Goal: Task Accomplishment & Management: Use online tool/utility

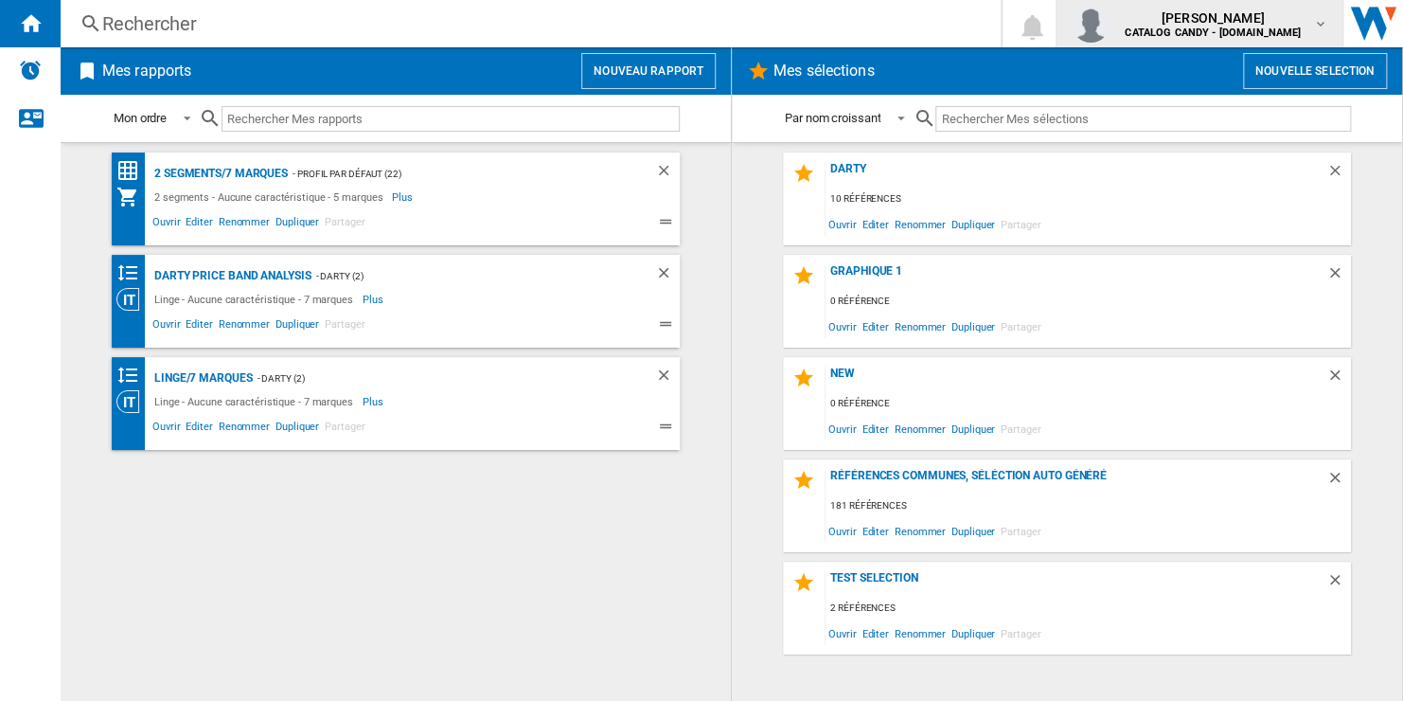
click at [1292, 32] on b "CATALOG CANDY - [DOMAIN_NAME]" at bounding box center [1213, 33] width 176 height 12
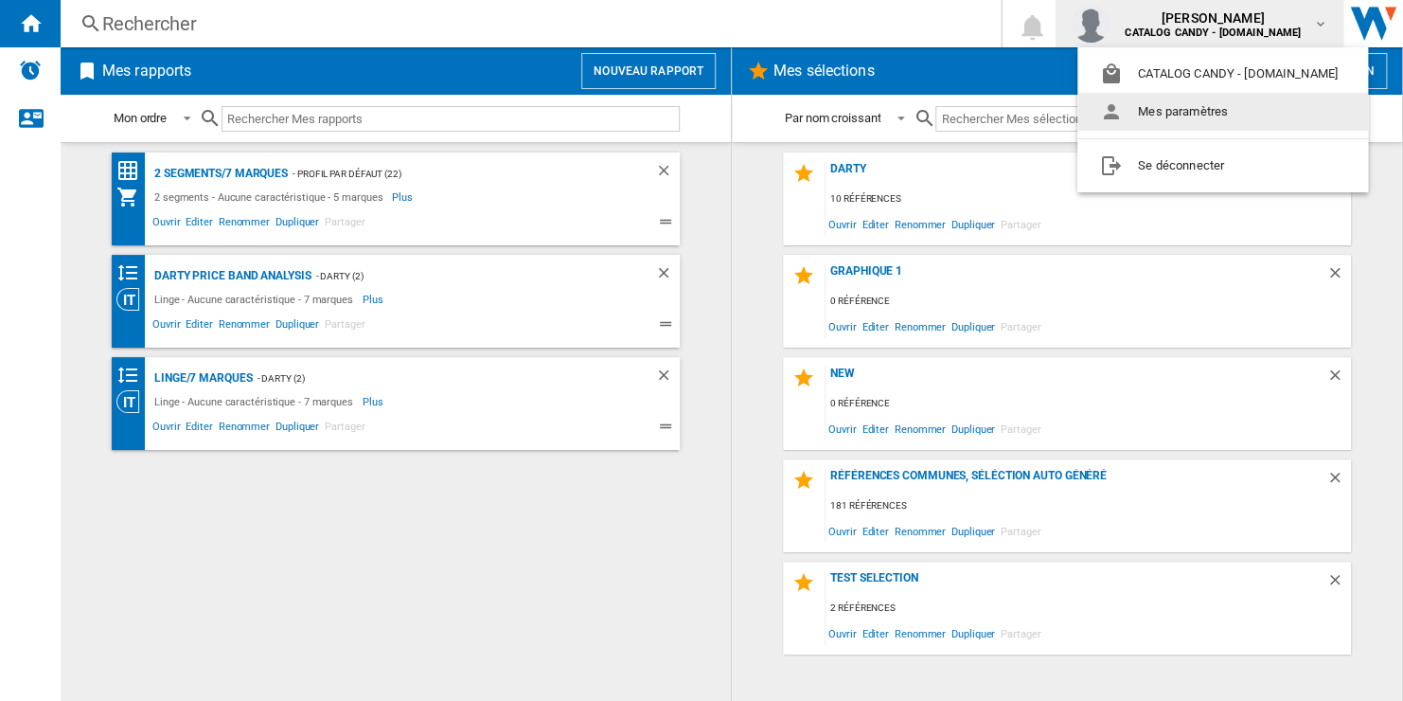
click at [1238, 114] on button "Mes paramètres" at bounding box center [1222, 112] width 291 height 38
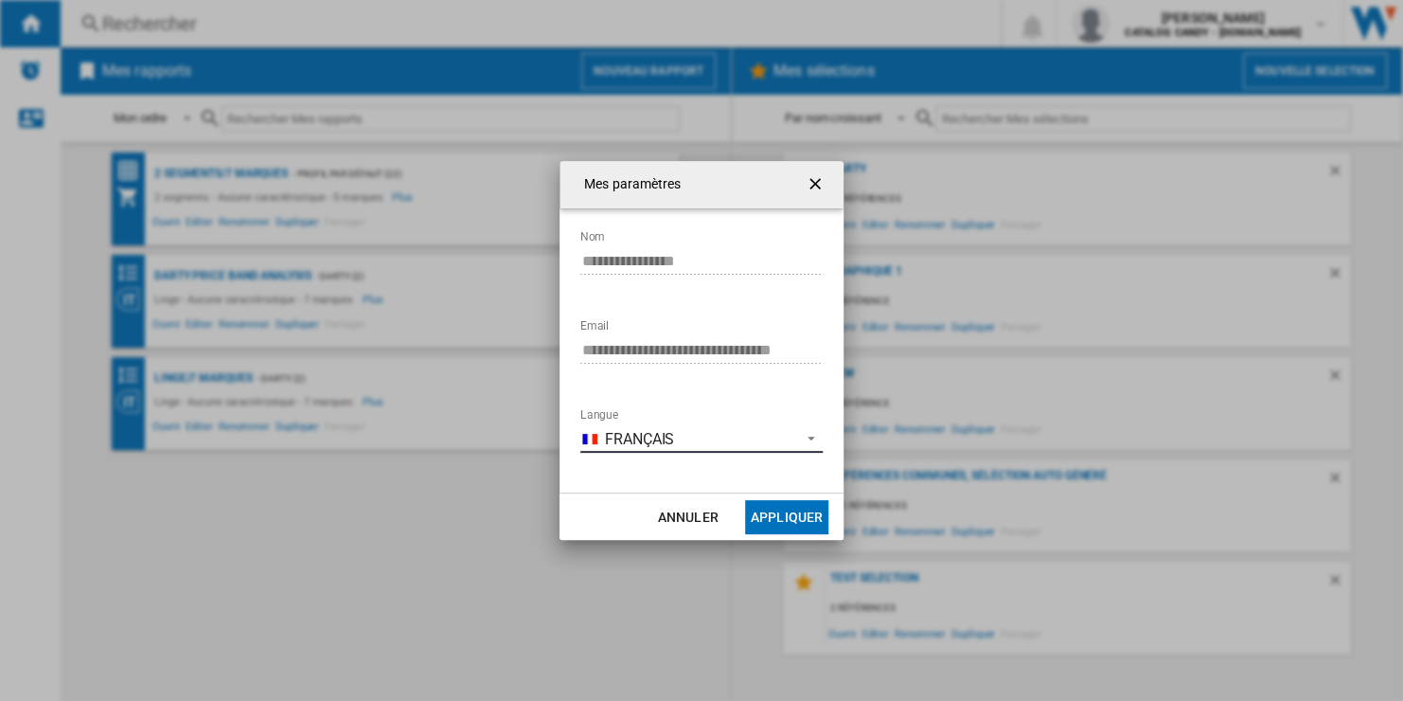
click at [712, 436] on span "Français" at bounding box center [698, 439] width 186 height 21
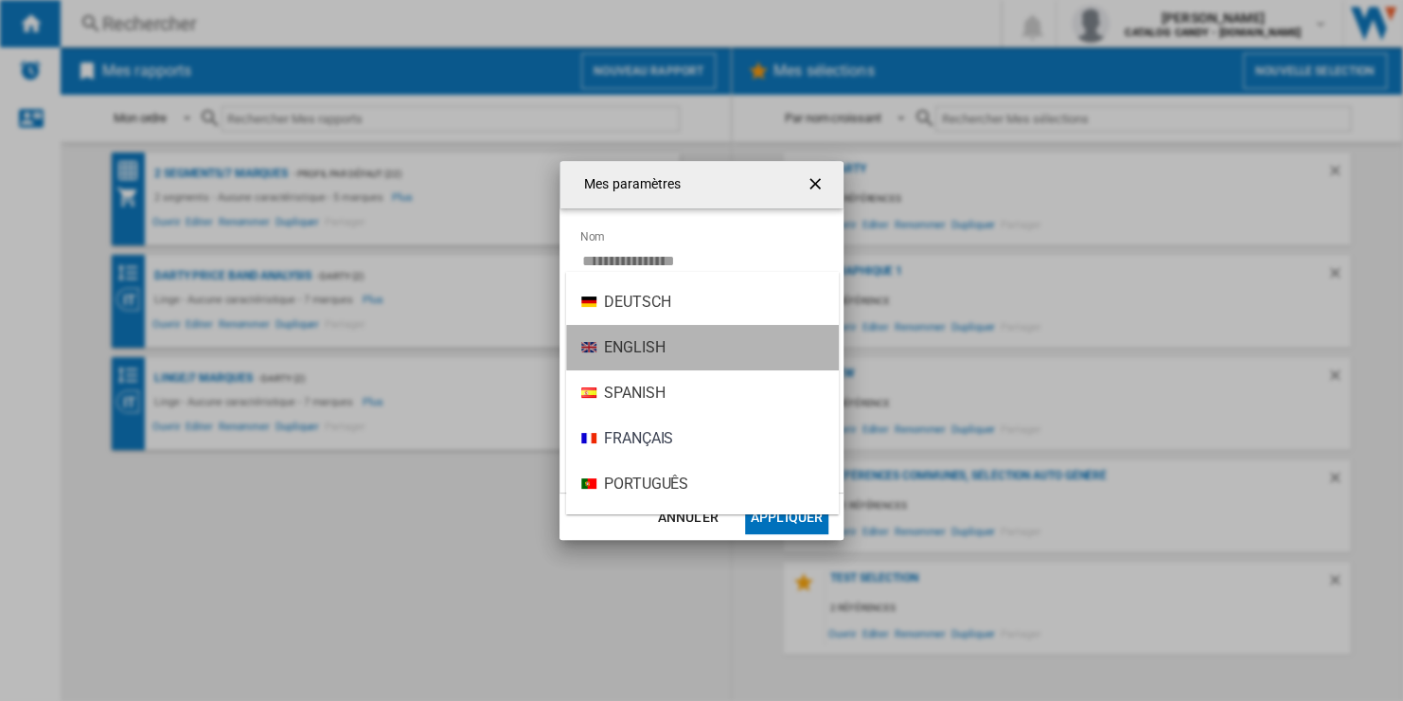
click at [713, 356] on md-option "English" at bounding box center [702, 347] width 273 height 45
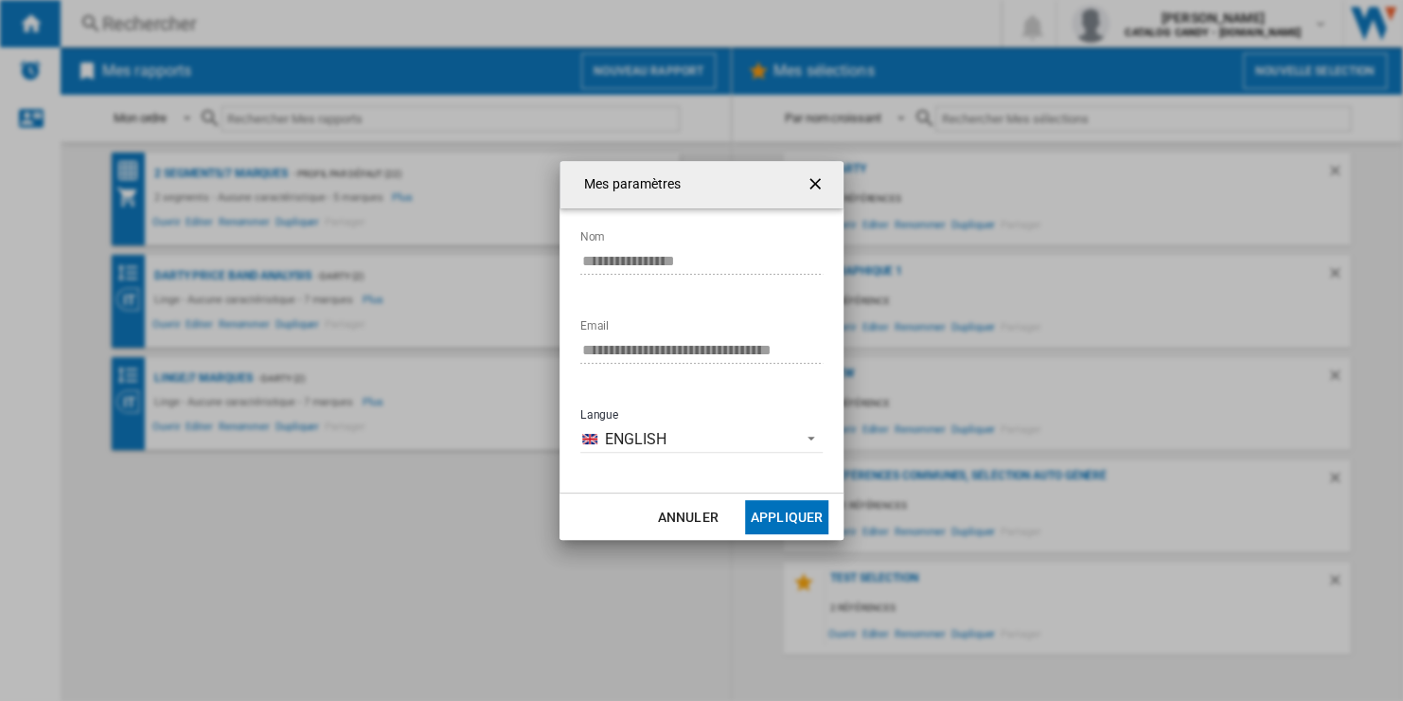
click at [788, 511] on button "Appliquer" at bounding box center [786, 517] width 83 height 34
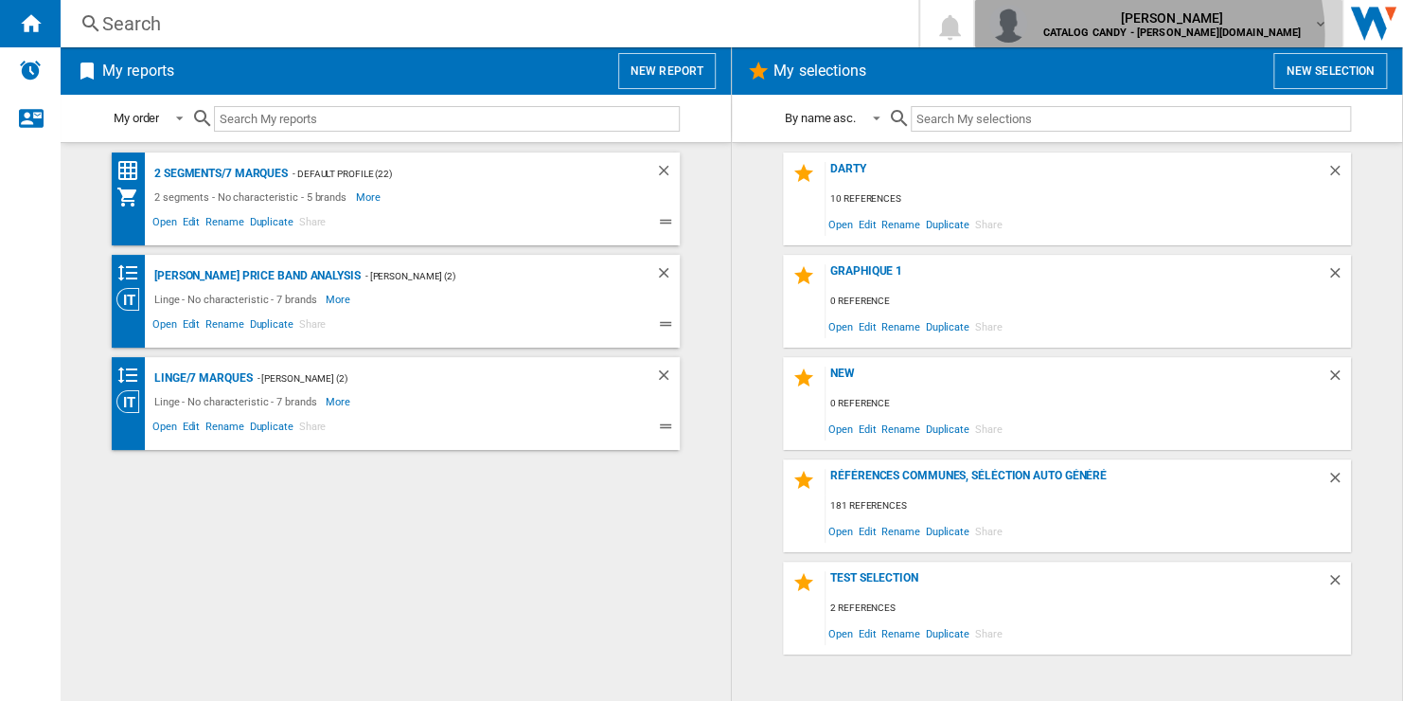
click at [1251, 34] on b "CATALOG CANDY - [PERSON_NAME][DOMAIN_NAME]" at bounding box center [1171, 33] width 258 height 12
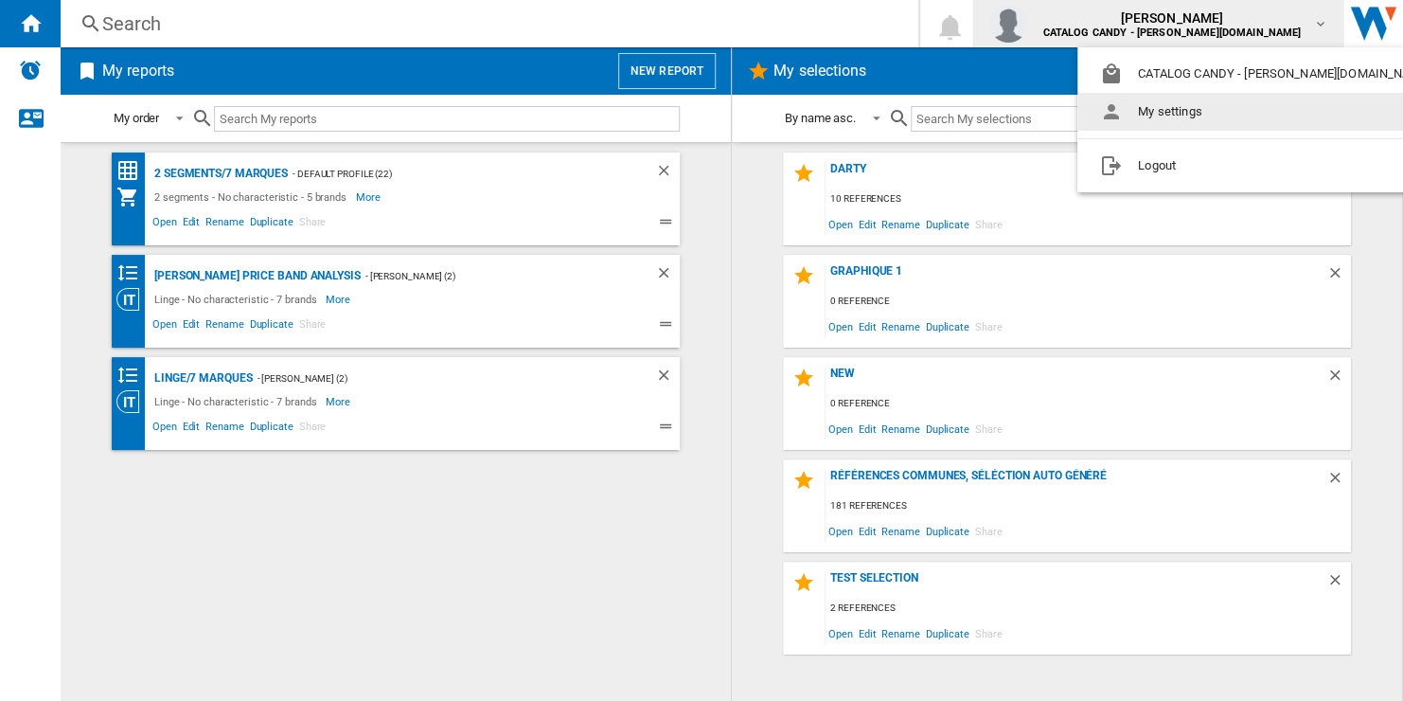
click at [719, 327] on md-backdrop at bounding box center [701, 350] width 1403 height 701
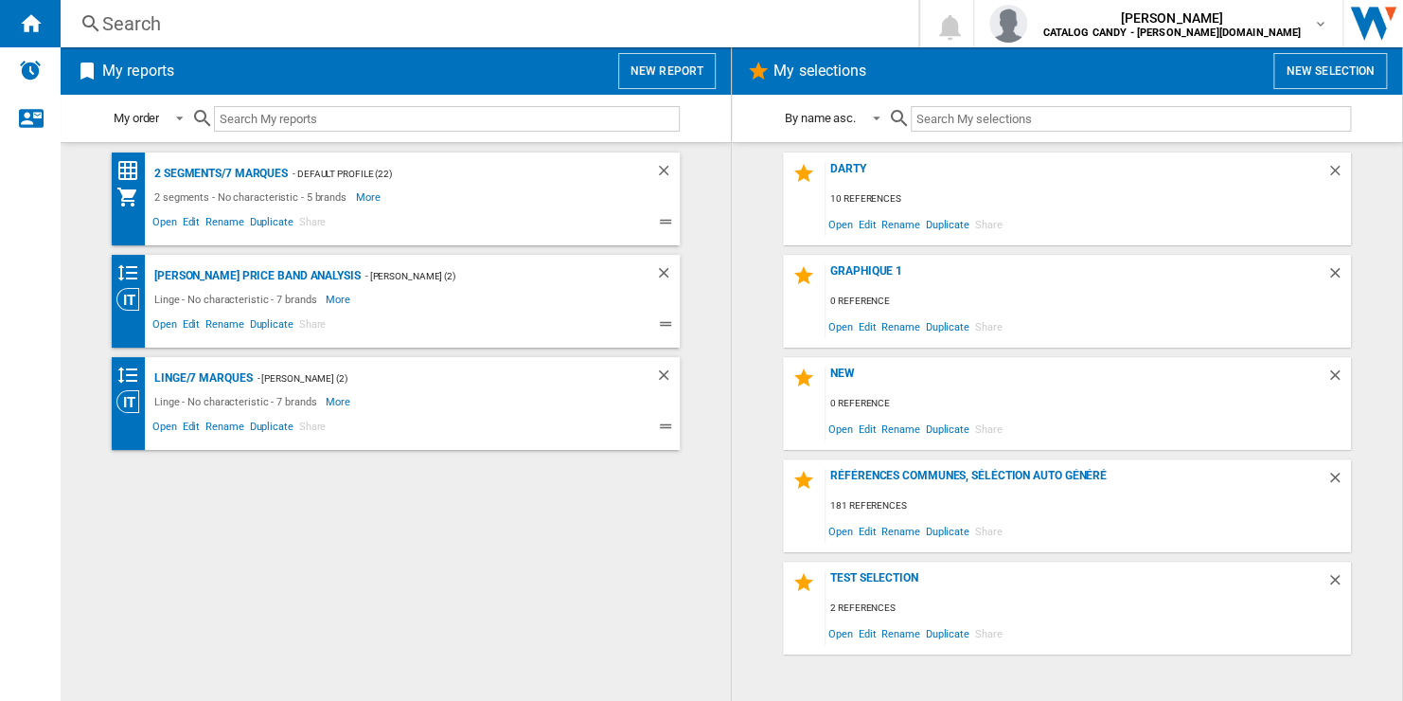
click at [683, 83] on button "New report" at bounding box center [667, 71] width 98 height 36
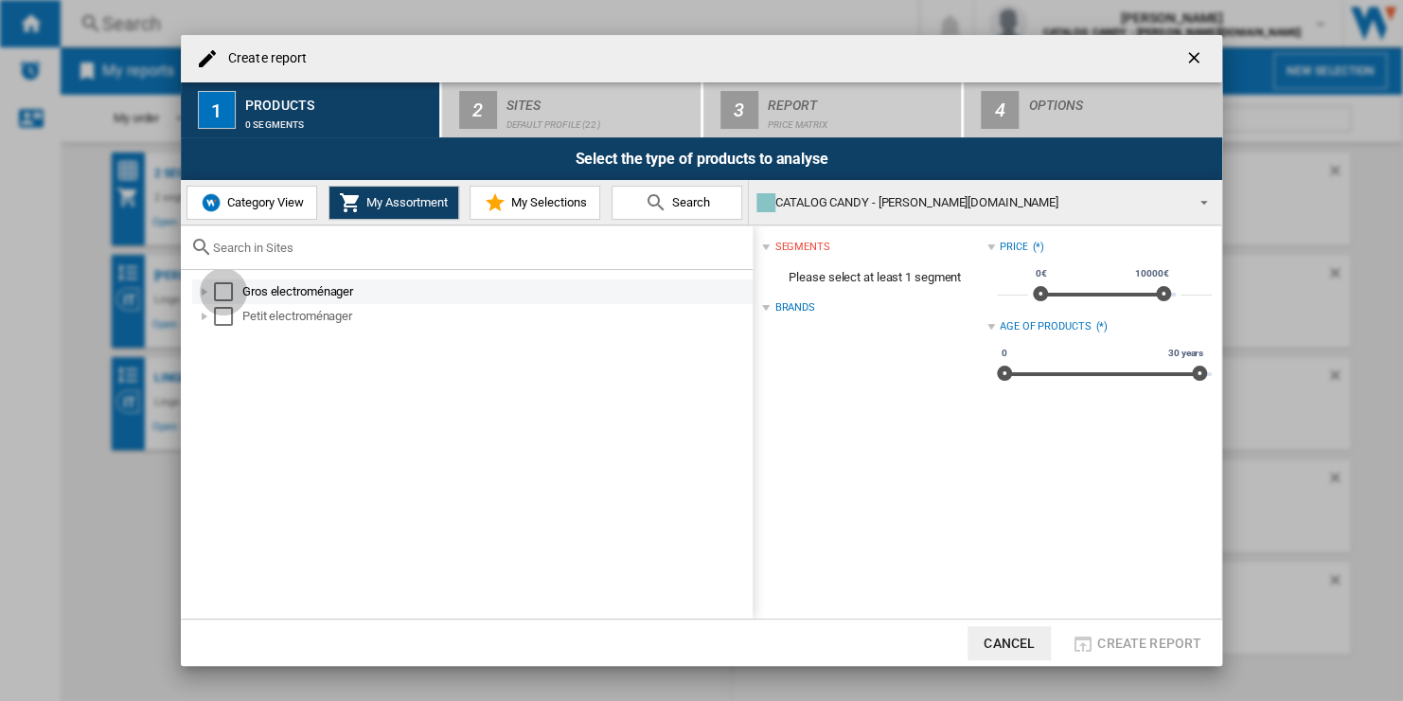
click at [226, 290] on div "Select" at bounding box center [223, 291] width 19 height 19
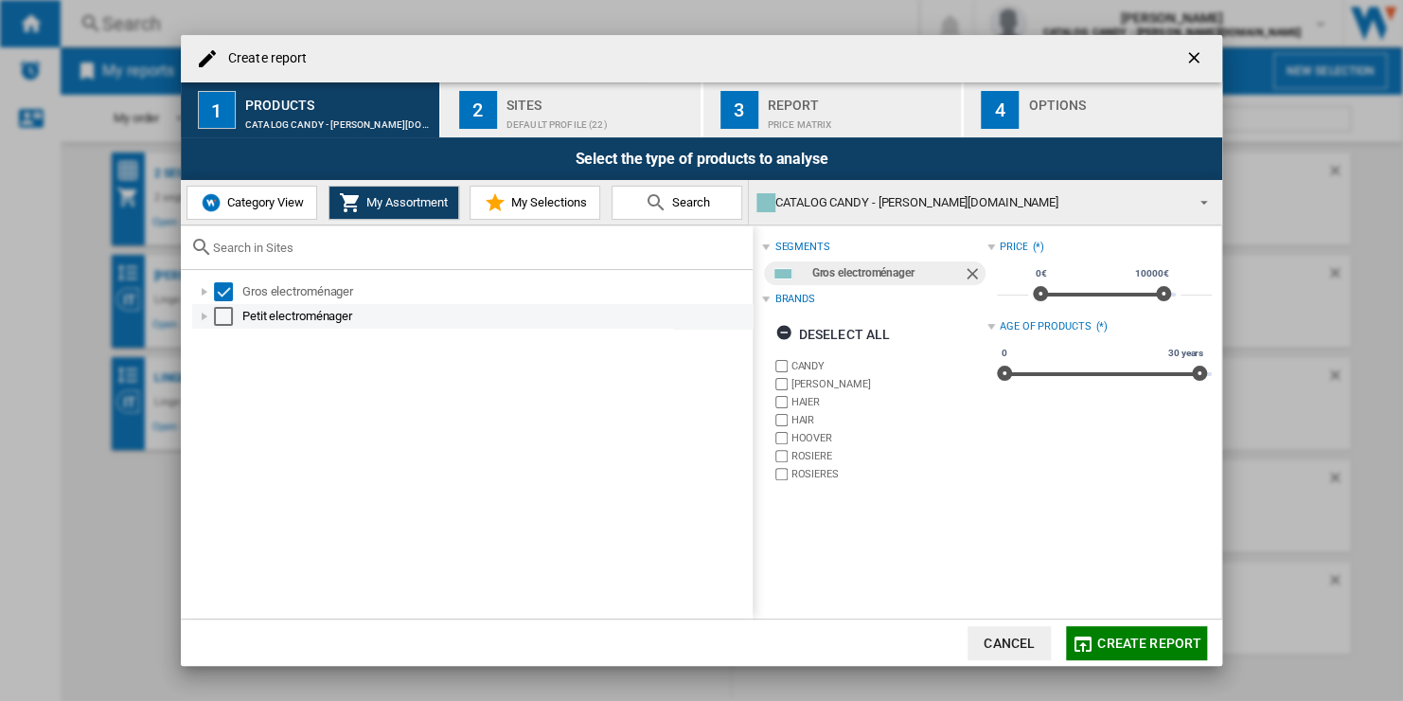
click at [224, 315] on div "Select" at bounding box center [223, 316] width 19 height 19
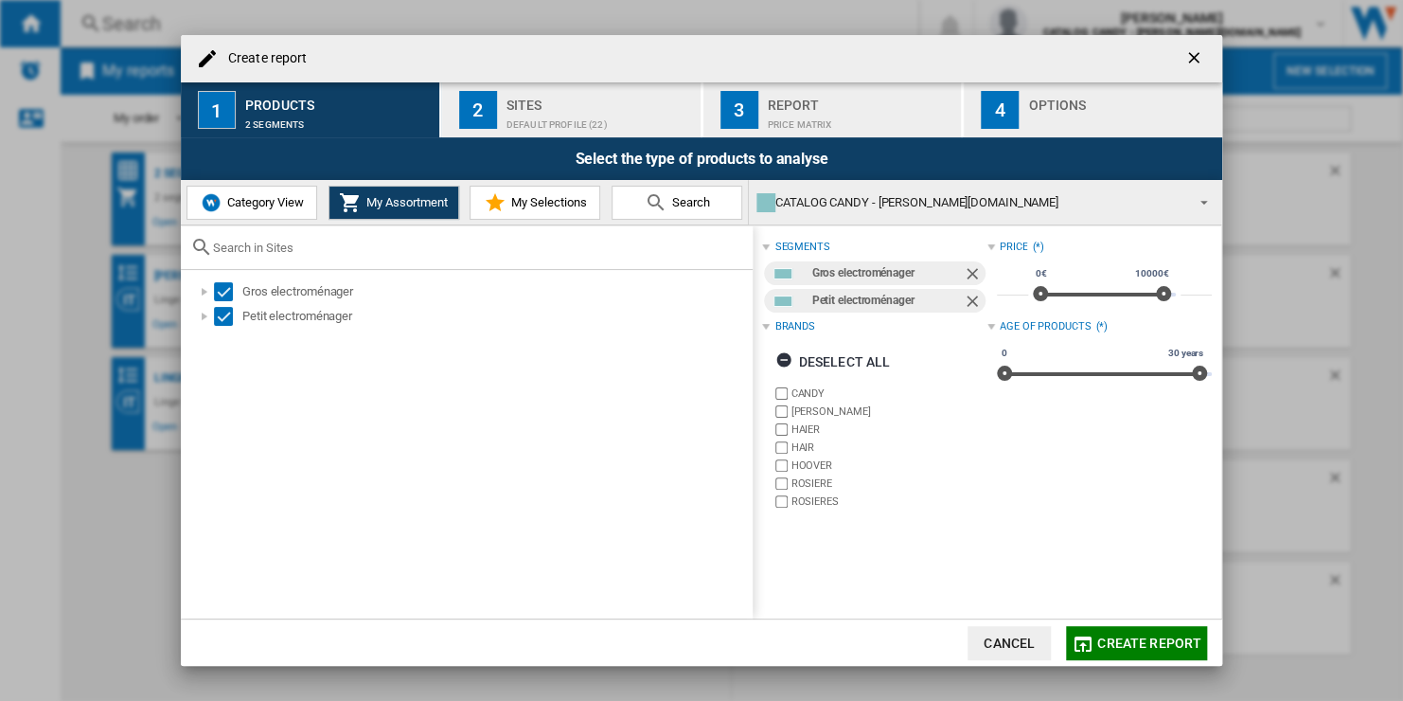
click at [292, 198] on span "Category View" at bounding box center [262, 202] width 81 height 14
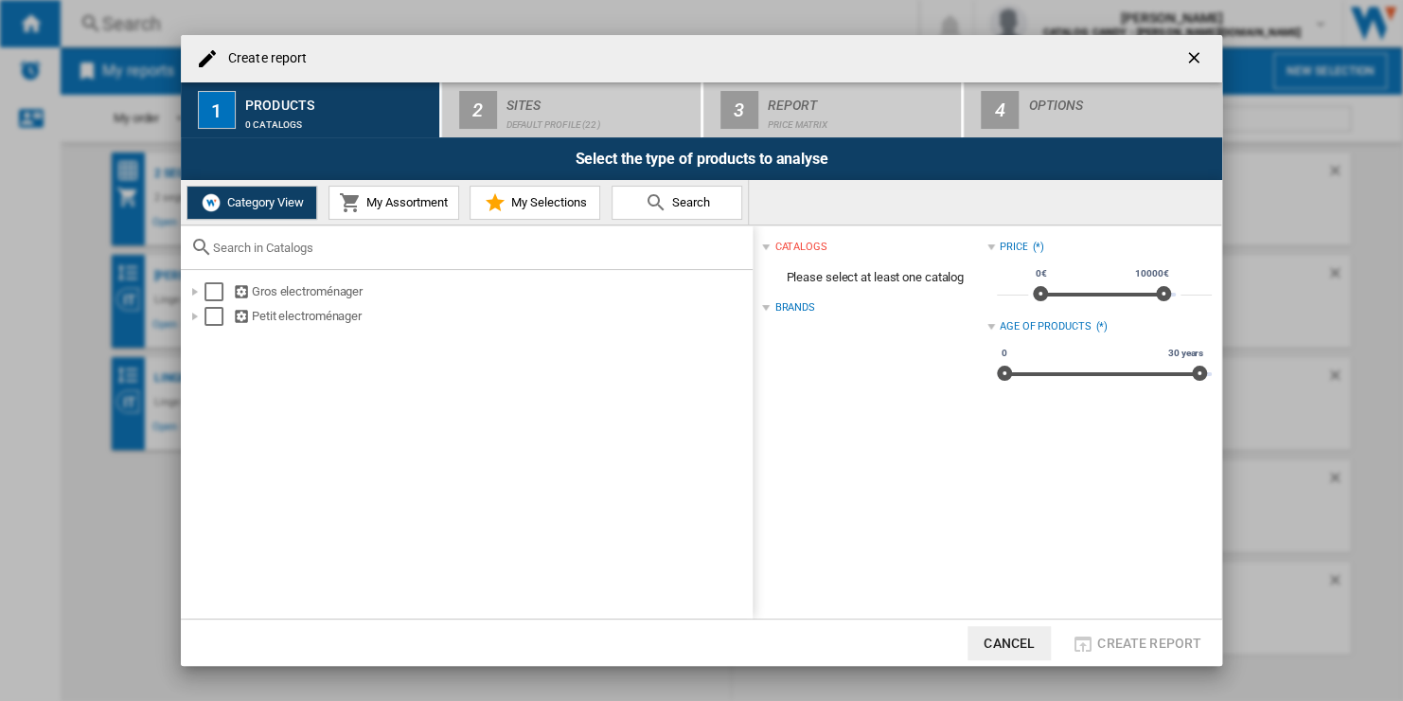
click at [401, 212] on button "My Assortment" at bounding box center [394, 203] width 131 height 34
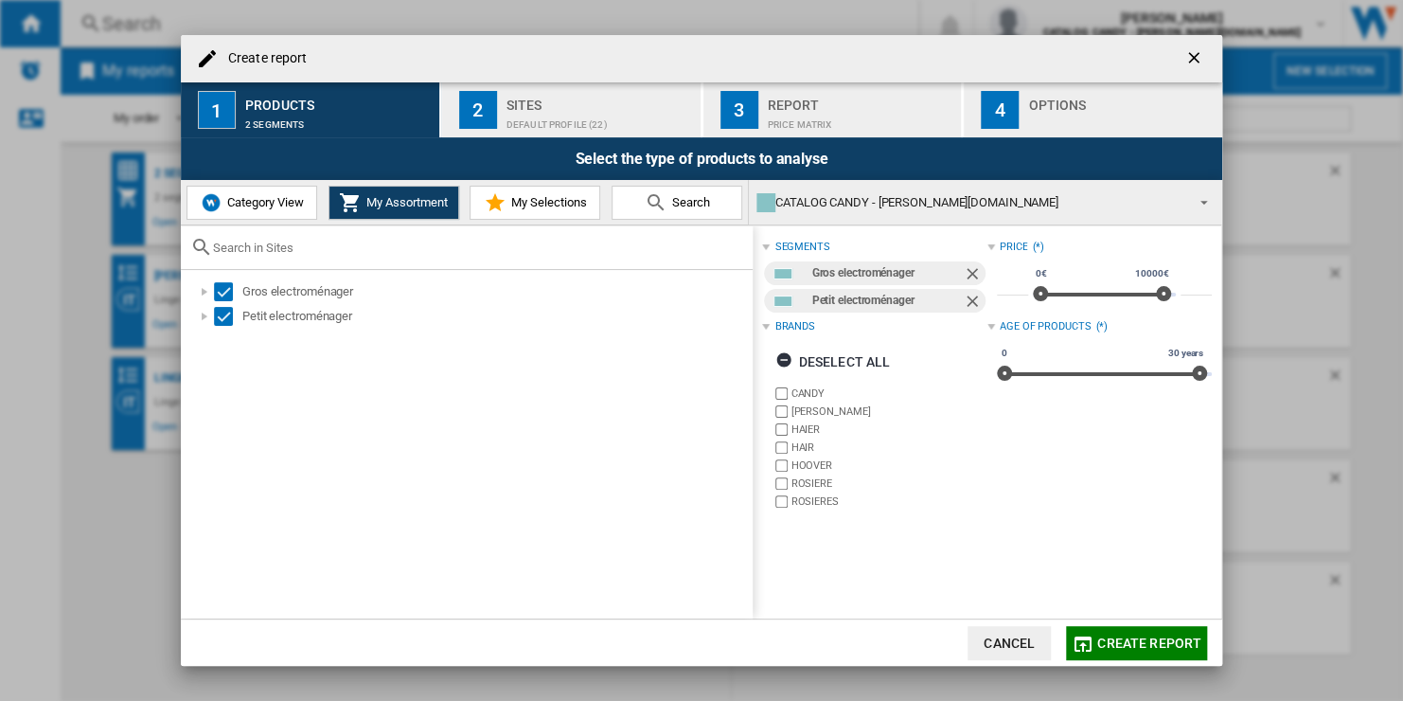
click at [600, 119] on div "Default profile (22)" at bounding box center [600, 120] width 187 height 20
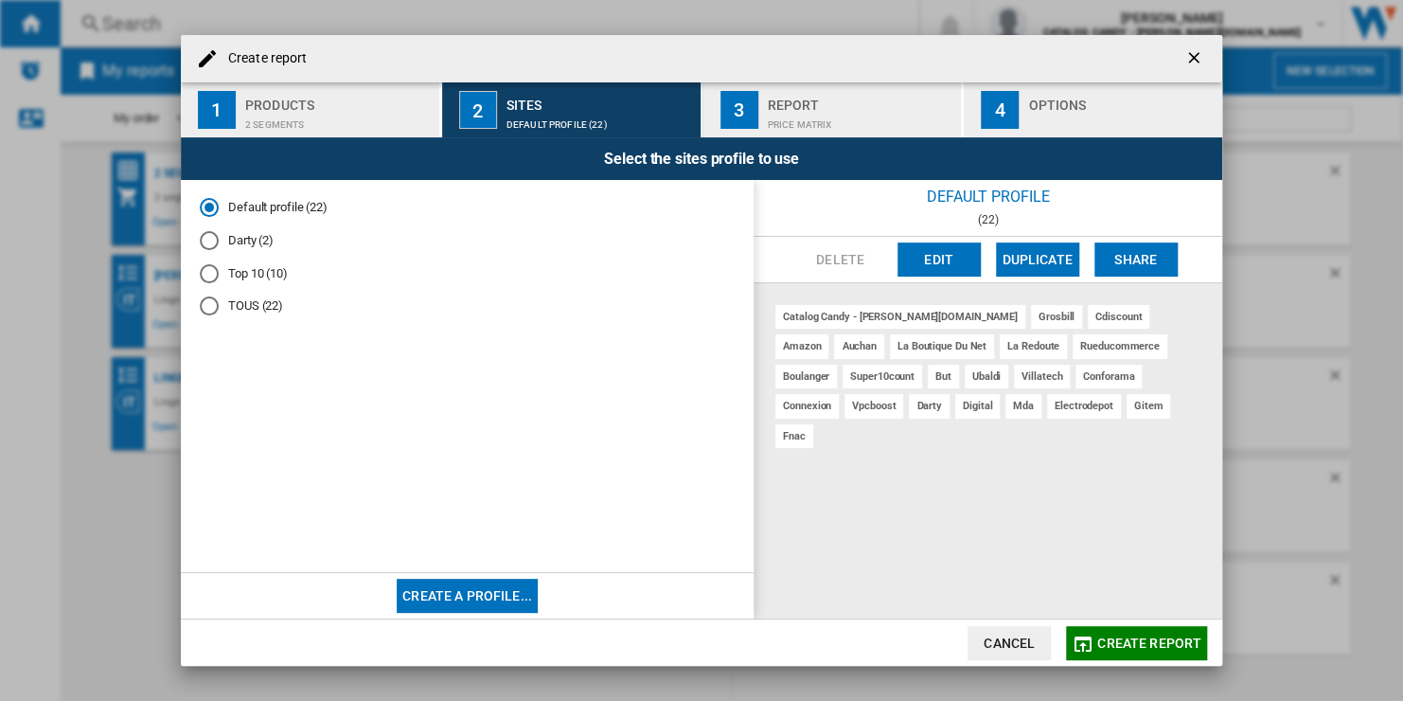
click at [1111, 647] on span "Create report" at bounding box center [1149, 642] width 104 height 15
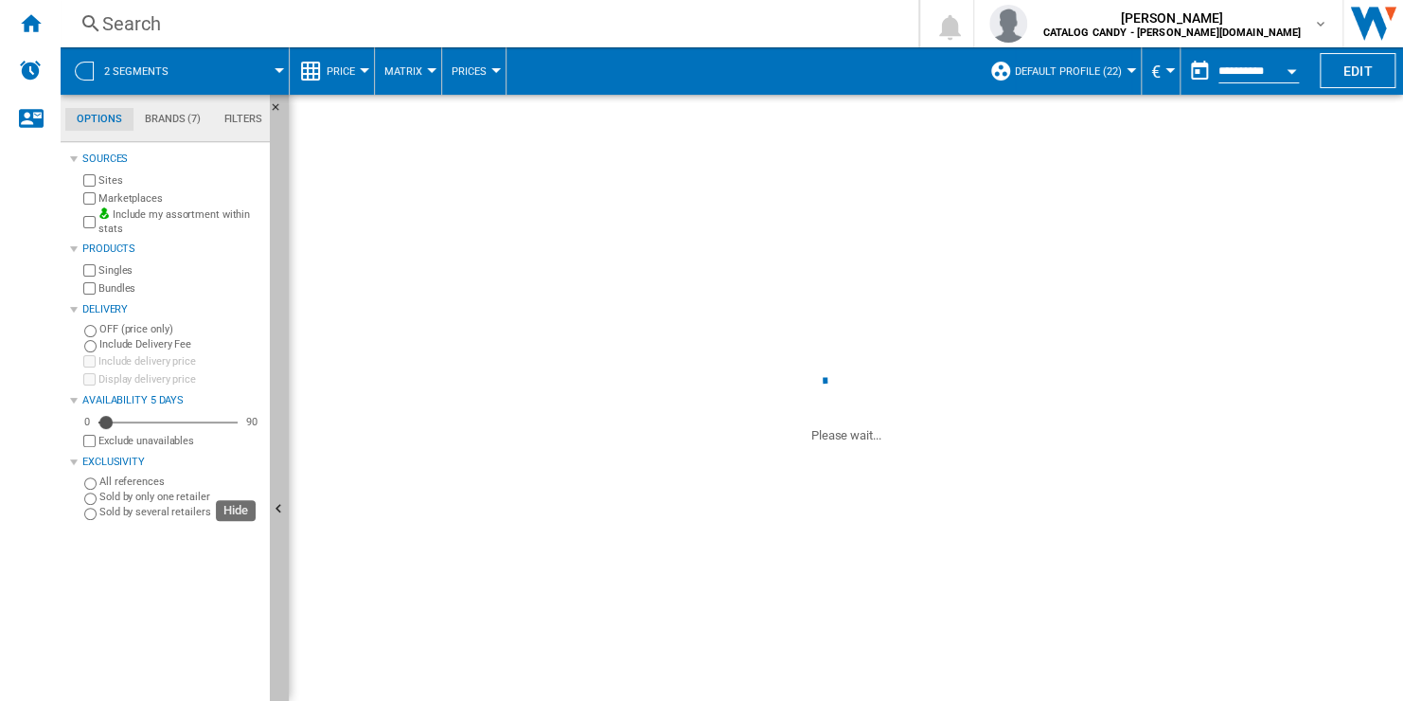
click at [274, 287] on button "Hide" at bounding box center [279, 510] width 19 height 830
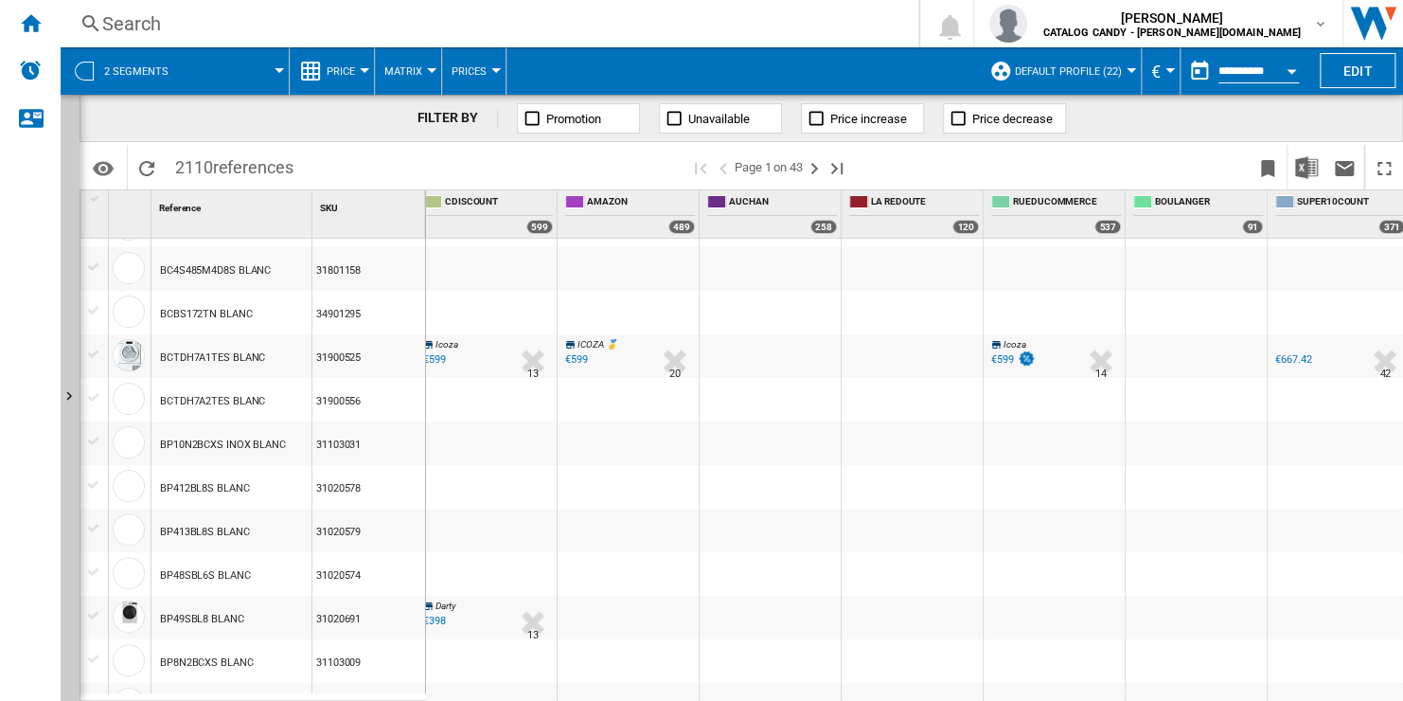
scroll to position [0, 298]
click at [345, 72] on span "Price" at bounding box center [341, 71] width 28 height 12
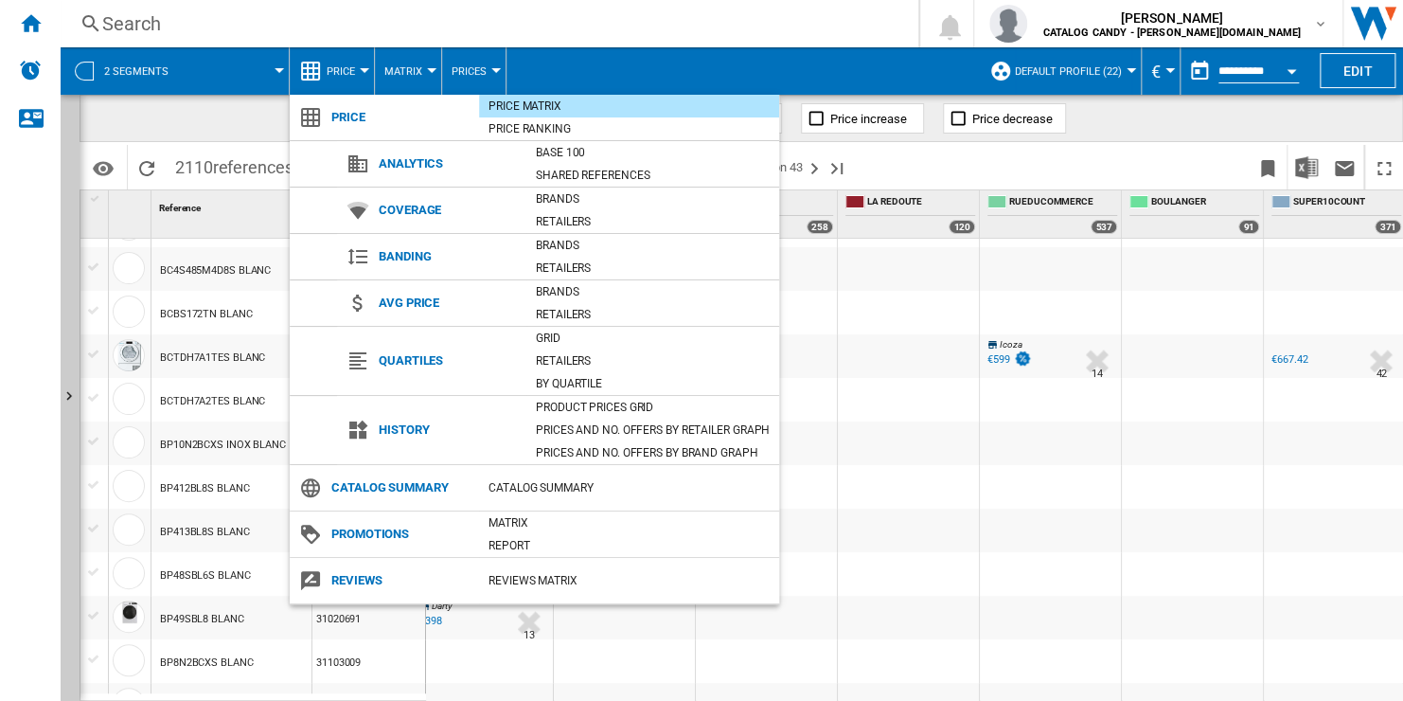
click at [993, 166] on md-backdrop at bounding box center [701, 350] width 1403 height 701
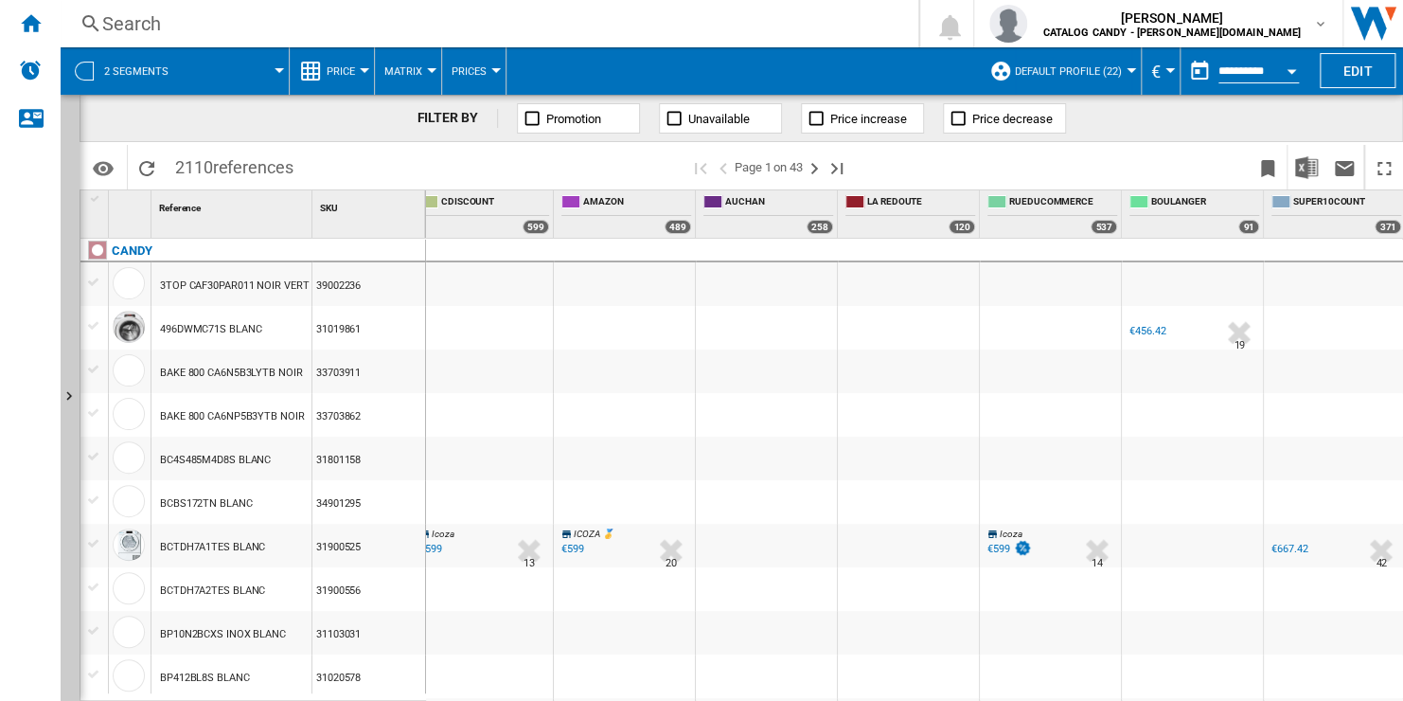
scroll to position [0, 0]
click at [1295, 179] on button "Download in Excel" at bounding box center [1307, 167] width 38 height 44
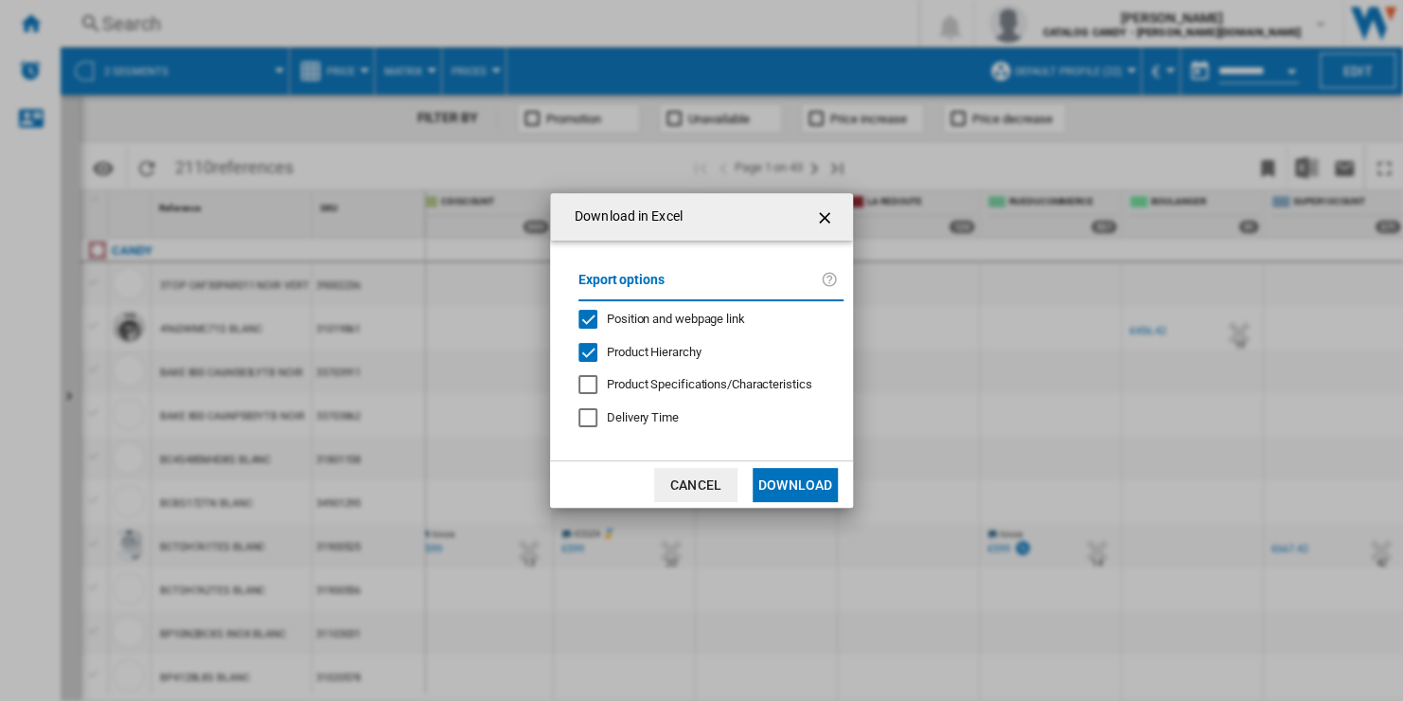
click at [666, 322] on span "Position and webpage link" at bounding box center [676, 318] width 138 height 14
click at [666, 345] on span "Product Hierarchy" at bounding box center [654, 352] width 94 height 14
click at [791, 484] on button "Download" at bounding box center [795, 485] width 85 height 34
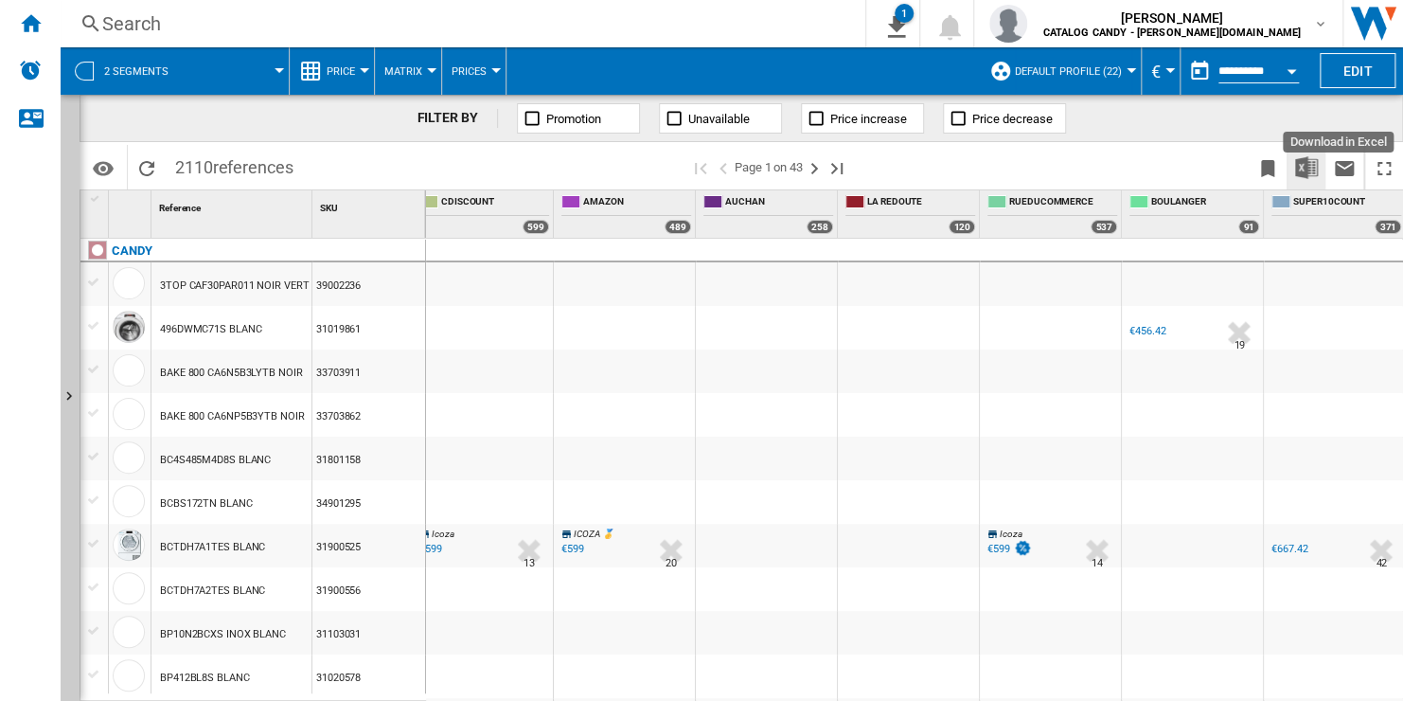
click at [1306, 169] on img "Download in Excel" at bounding box center [1306, 167] width 23 height 23
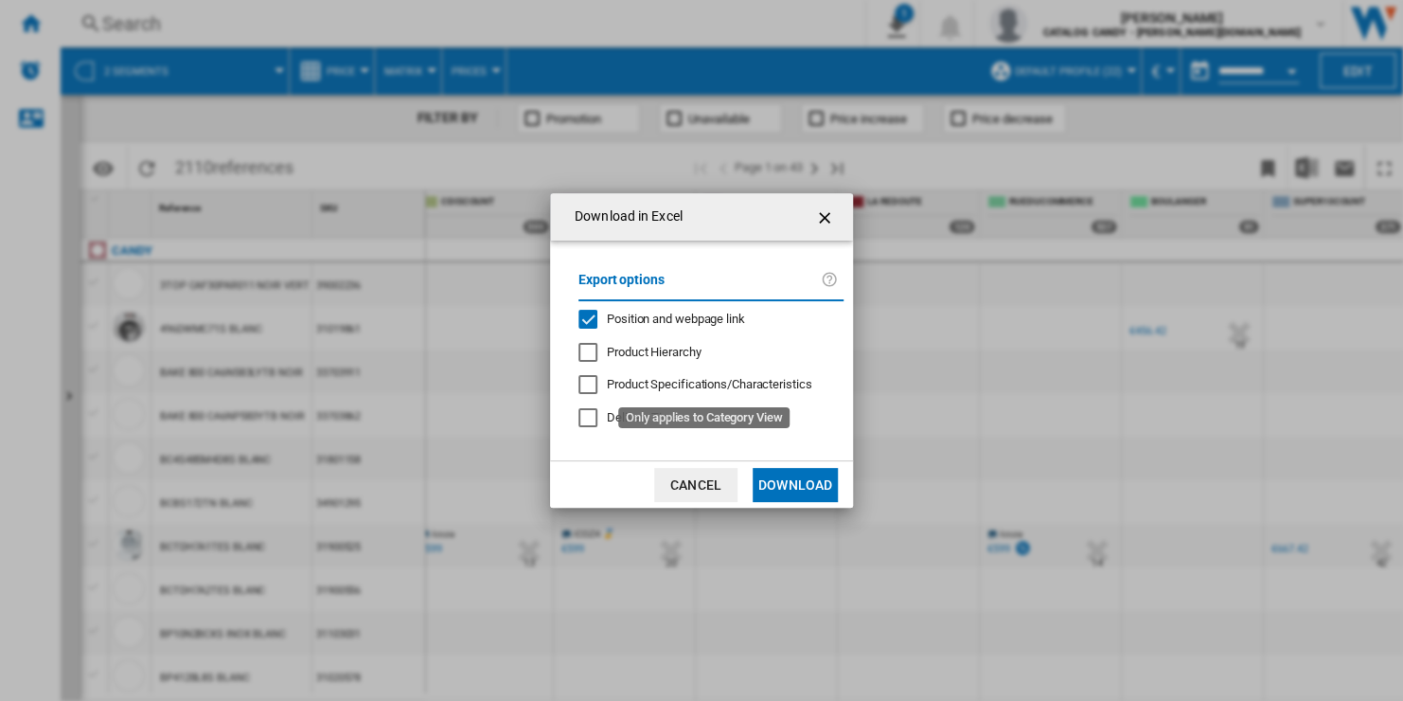
click at [731, 385] on span "Product Specifications/Characteristics" at bounding box center [709, 384] width 204 height 14
click at [698, 324] on span "Position and webpage link" at bounding box center [676, 318] width 138 height 14
click at [778, 481] on button "Download" at bounding box center [795, 485] width 85 height 34
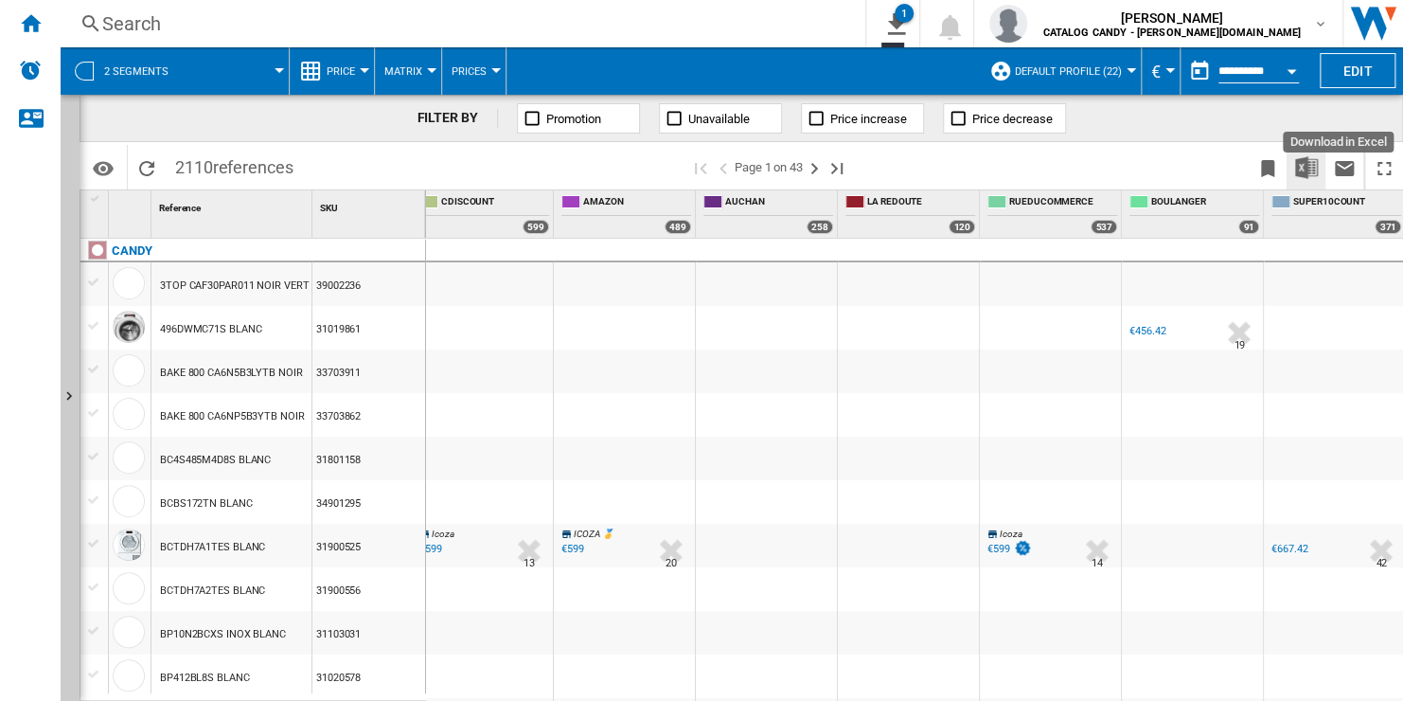
click at [1310, 159] on img "Download in Excel" at bounding box center [1306, 167] width 23 height 23
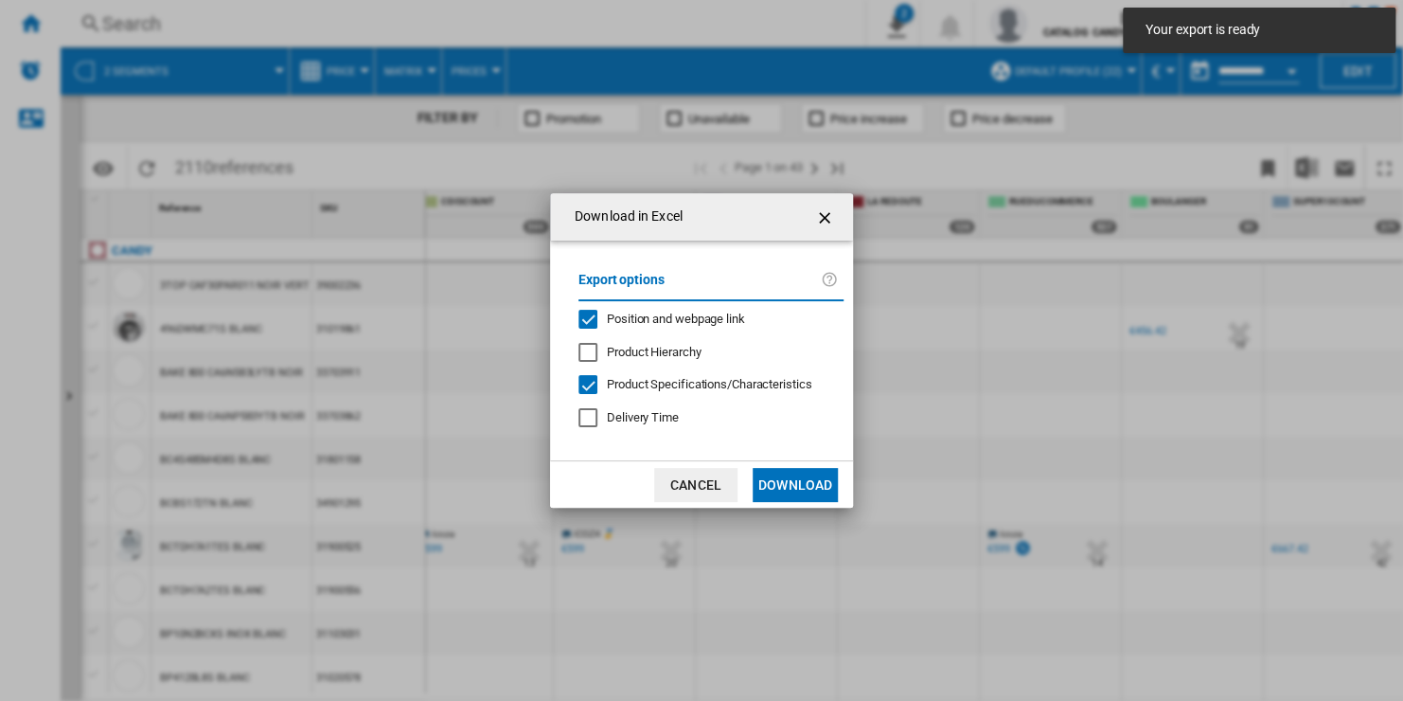
click at [792, 481] on button "Download" at bounding box center [795, 485] width 85 height 34
